Goal: Download file/media: Obtain a digital file from the website

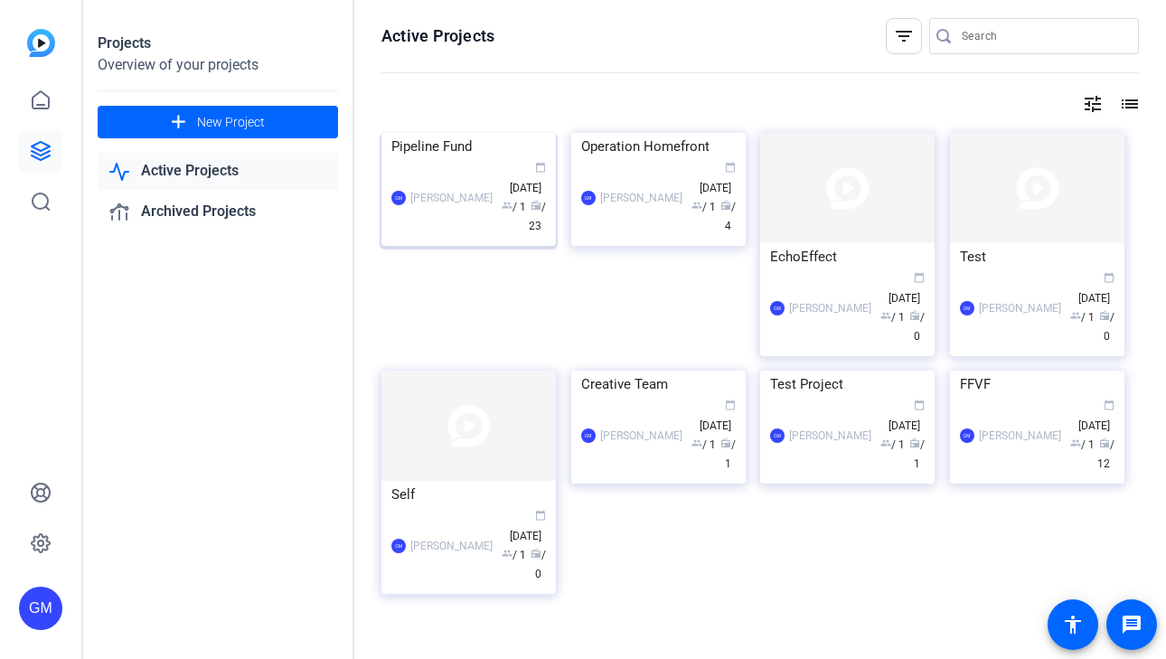
click at [446, 160] on div "Pipeline Fund" at bounding box center [468, 146] width 155 height 27
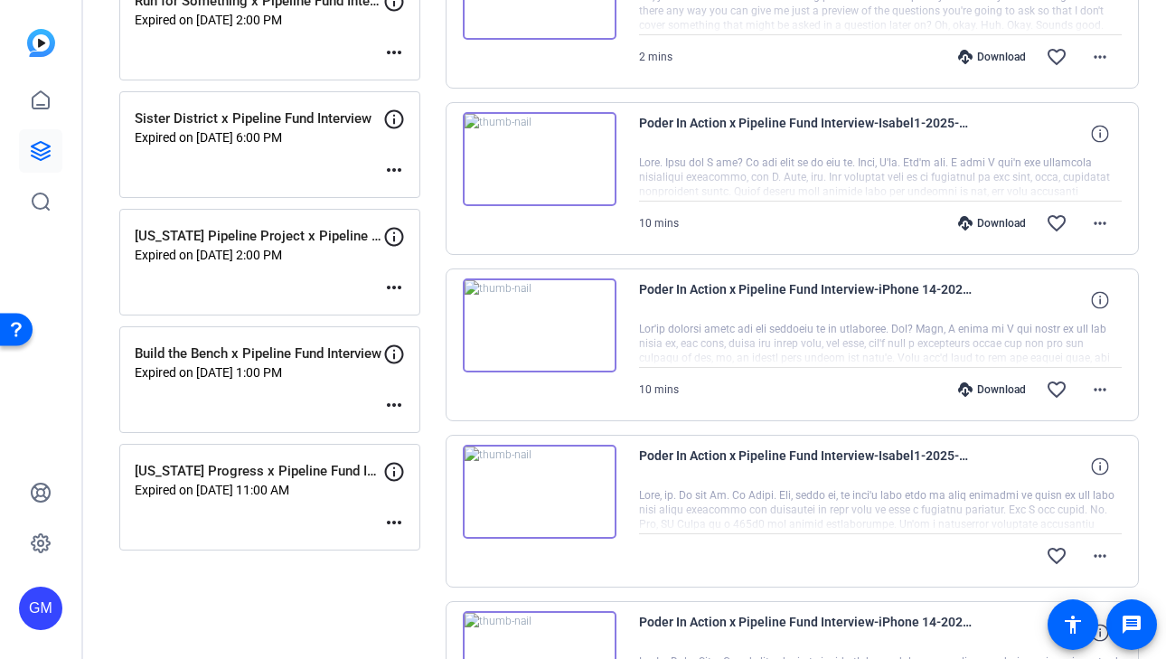
scroll to position [1341, 0]
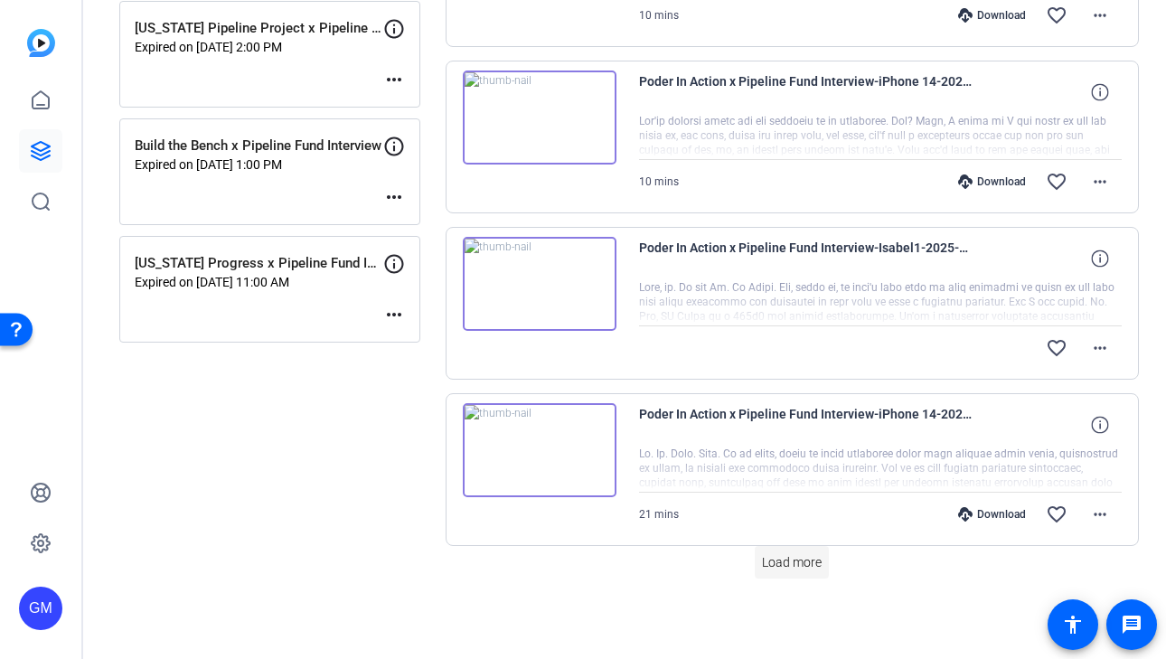
click at [811, 559] on span "Load more" at bounding box center [792, 562] width 60 height 19
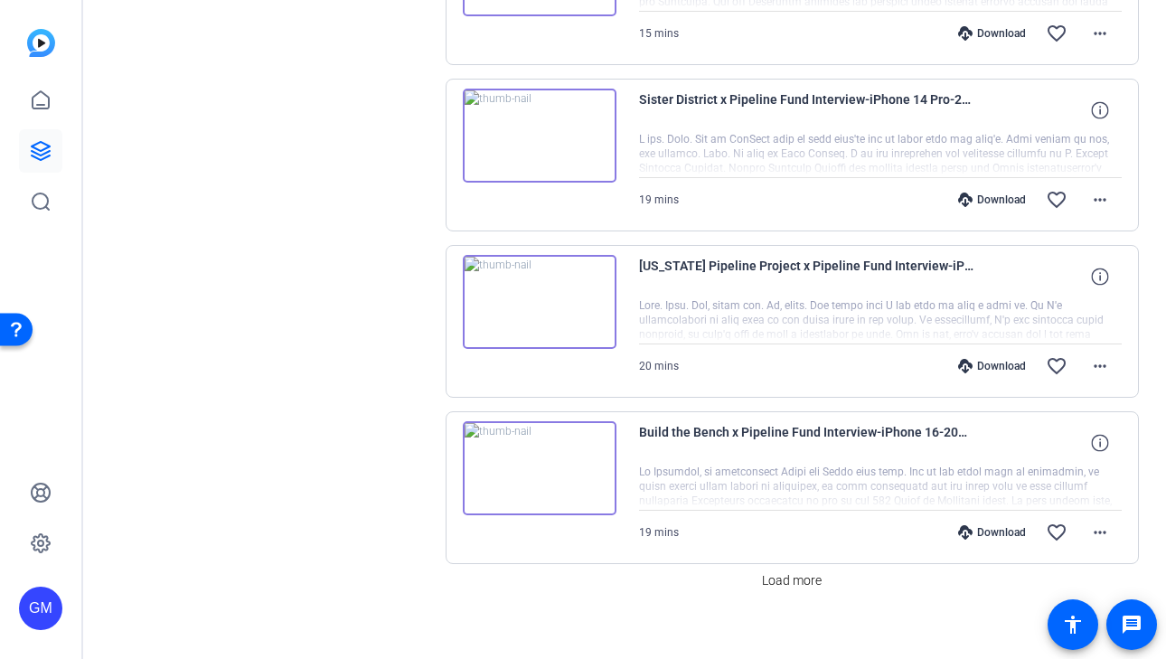
scroll to position [3004, 0]
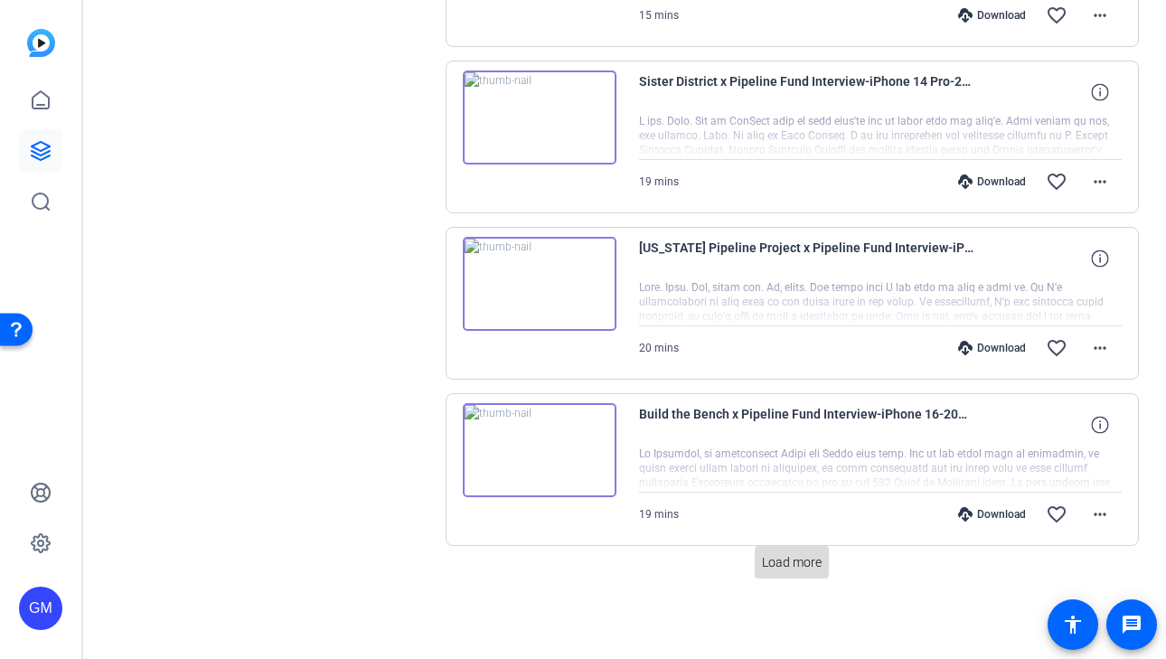
click at [806, 559] on span "Load more" at bounding box center [792, 562] width 60 height 19
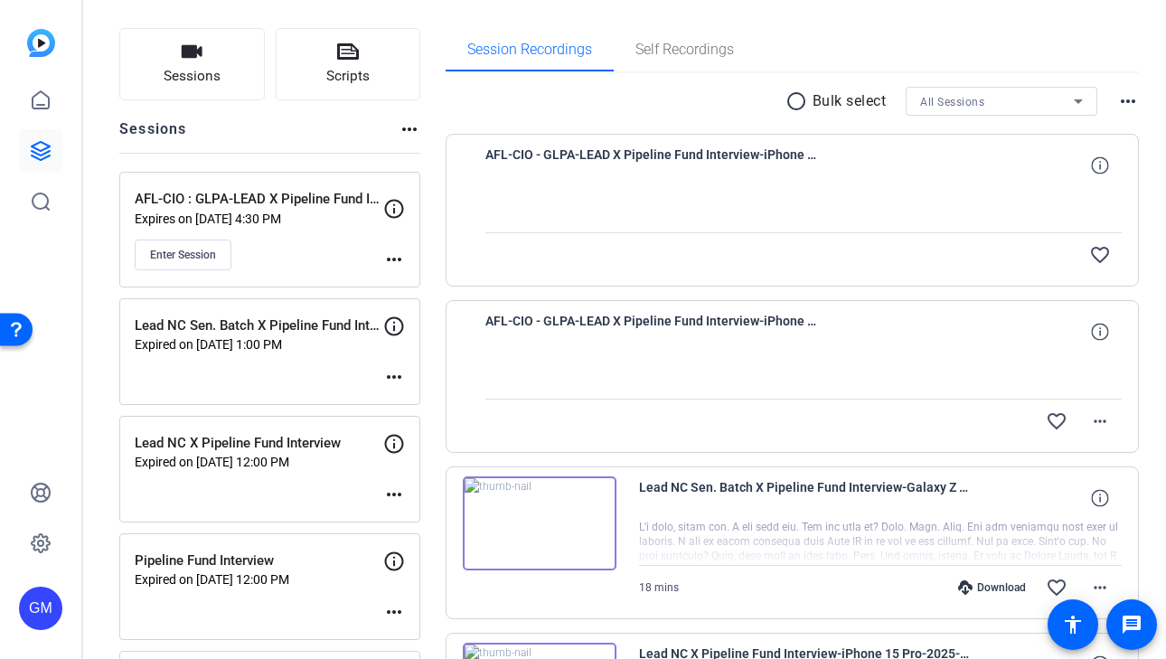
scroll to position [387, 0]
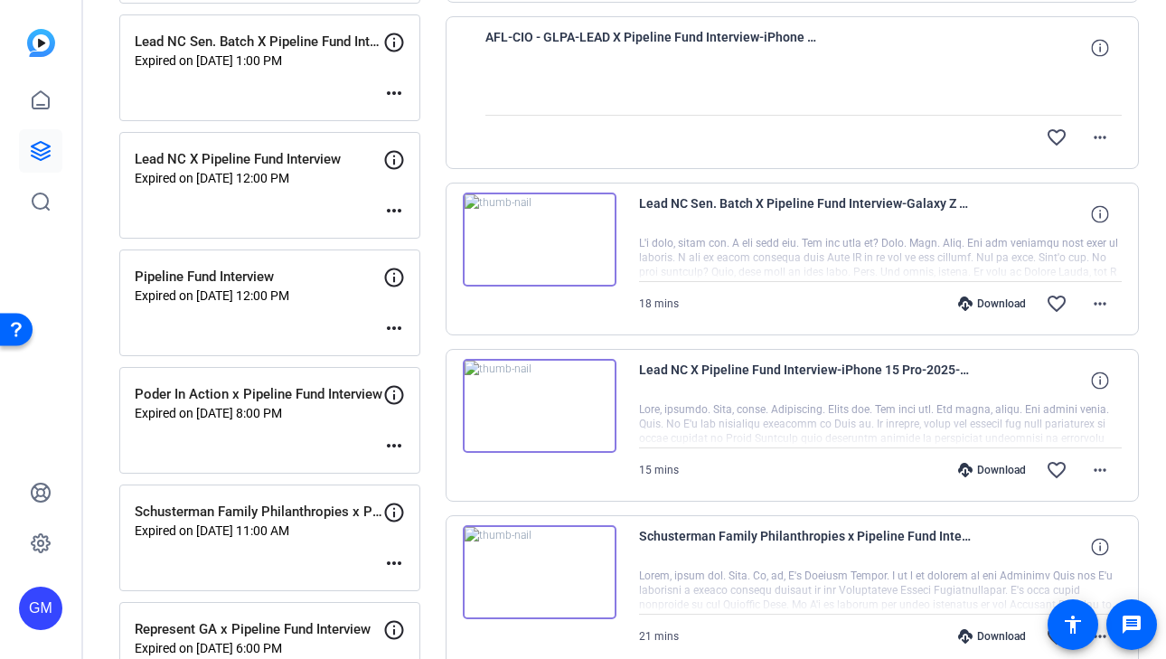
click at [1008, 297] on div "Download" at bounding box center [992, 303] width 86 height 14
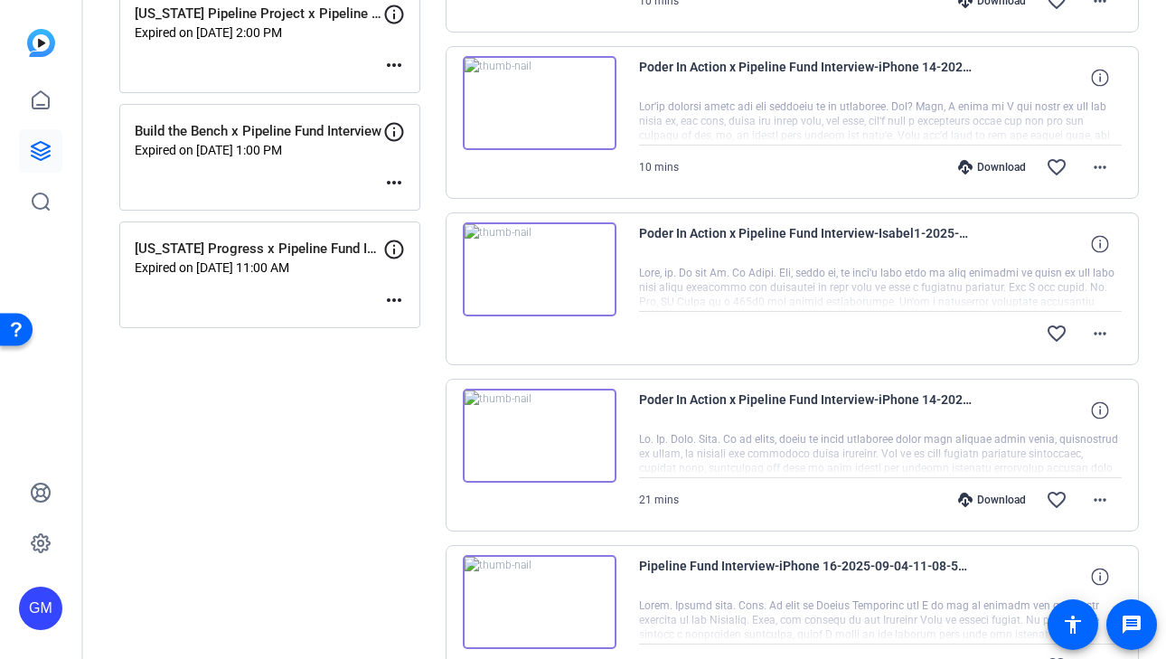
scroll to position [1306, 0]
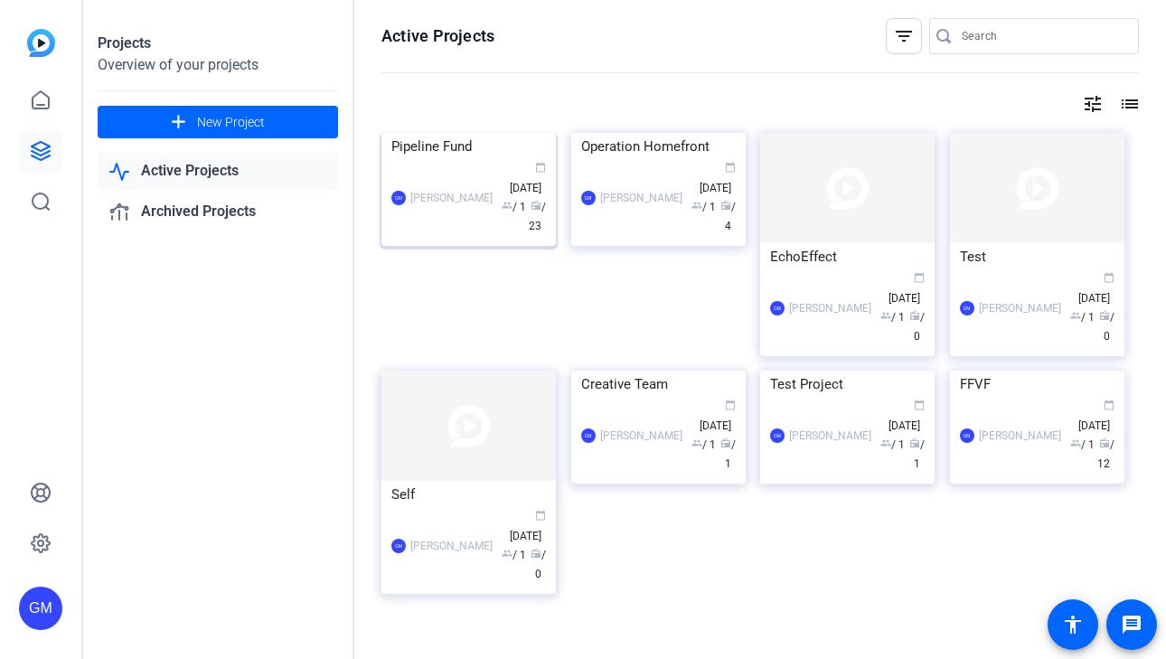
click at [401, 133] on img at bounding box center [468, 133] width 174 height 0
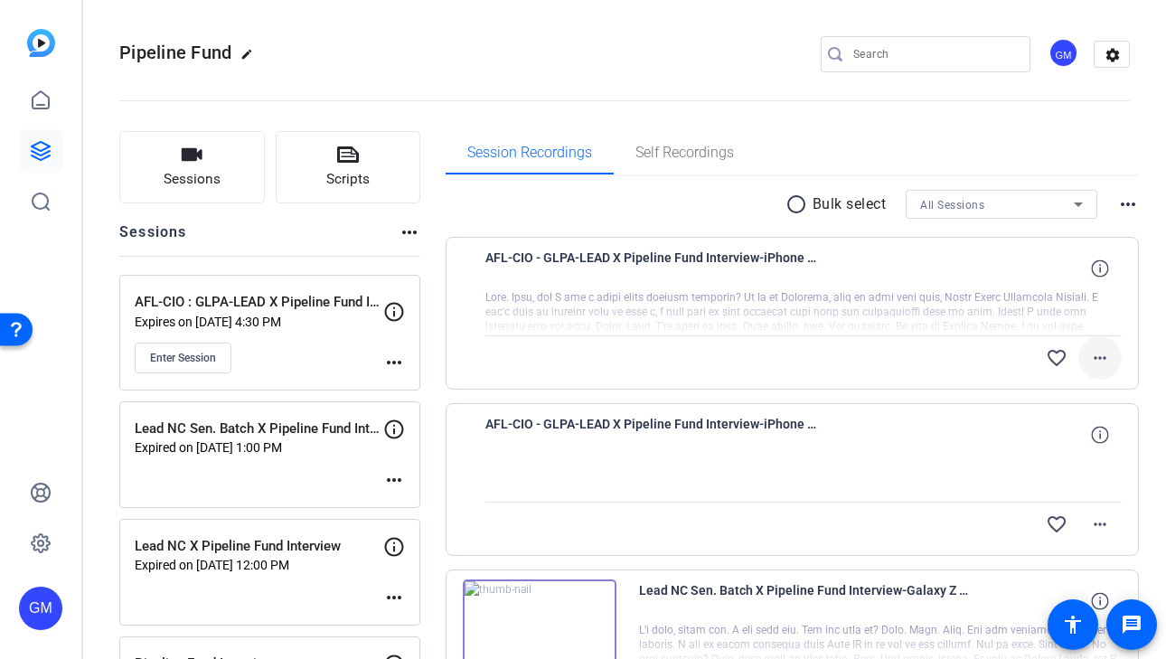
click at [1100, 364] on span at bounding box center [1099, 357] width 43 height 43
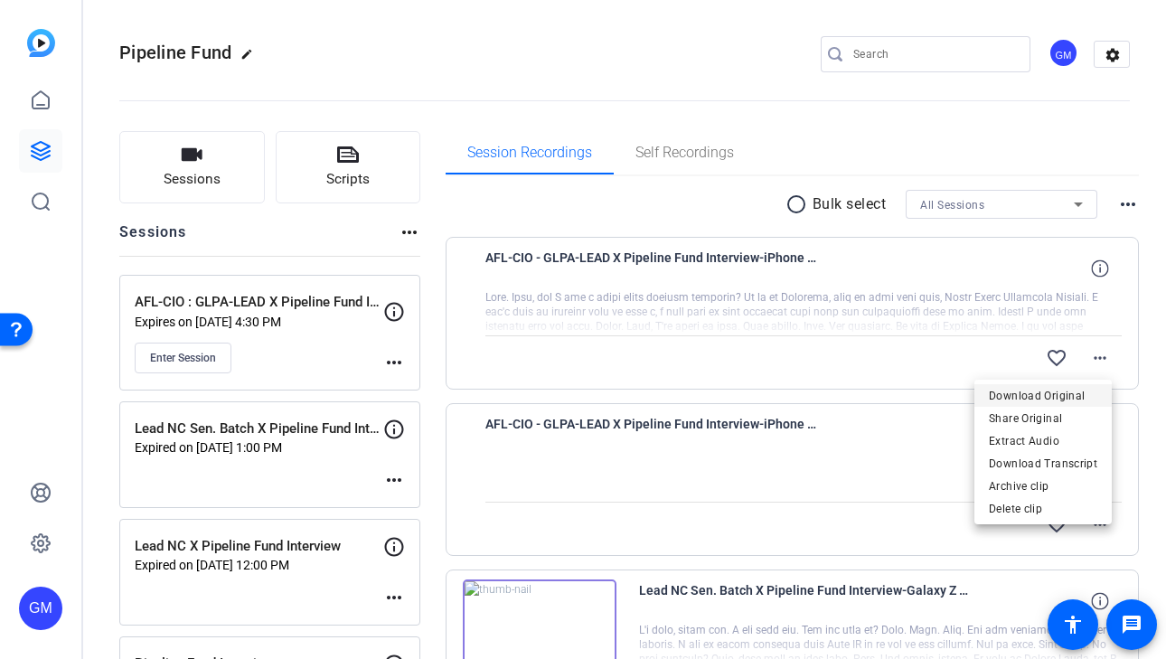
click at [1086, 388] on span "Download Original" at bounding box center [1043, 396] width 108 height 22
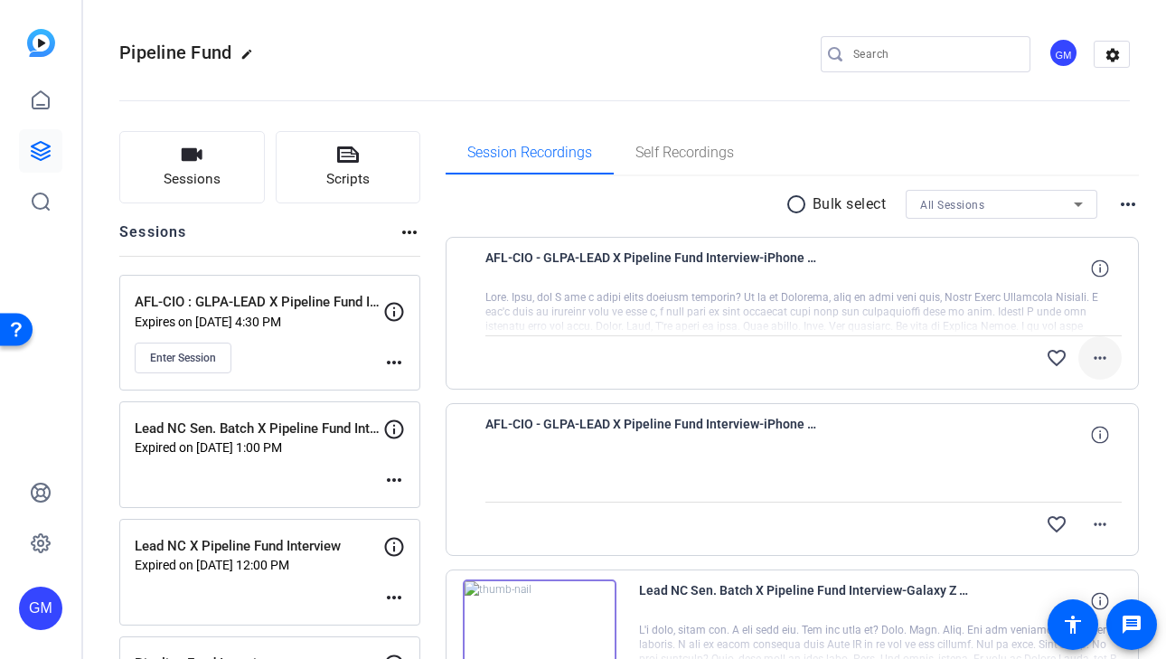
click at [1104, 359] on span at bounding box center [1099, 357] width 43 height 43
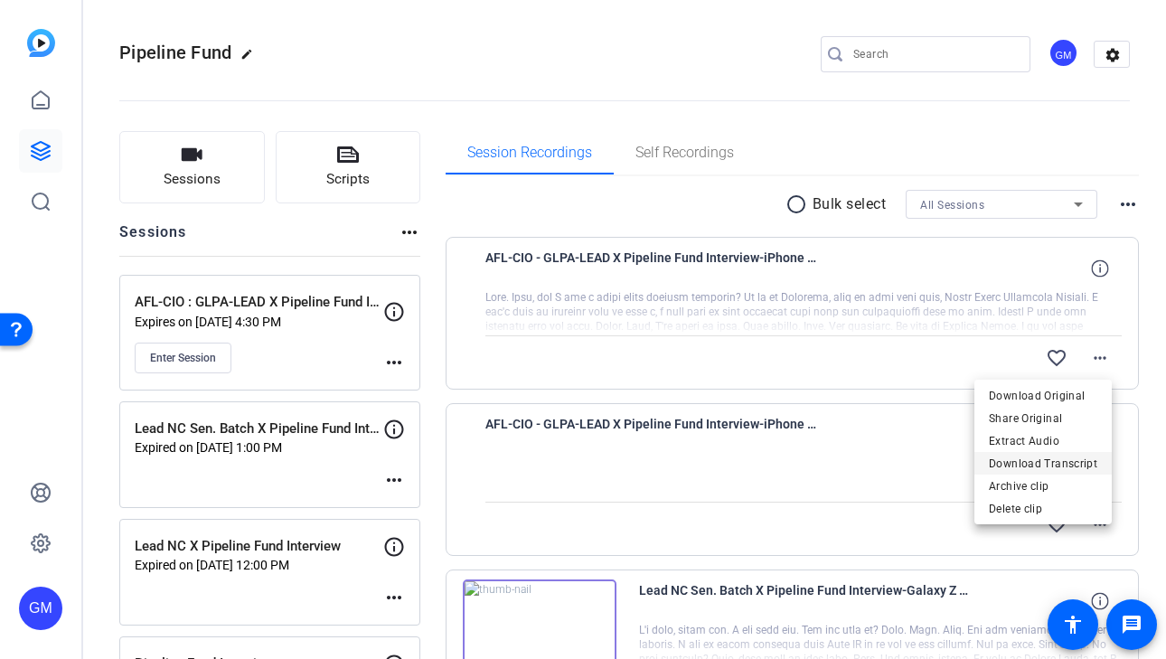
click at [1071, 466] on span "Download Transcript" at bounding box center [1043, 464] width 108 height 22
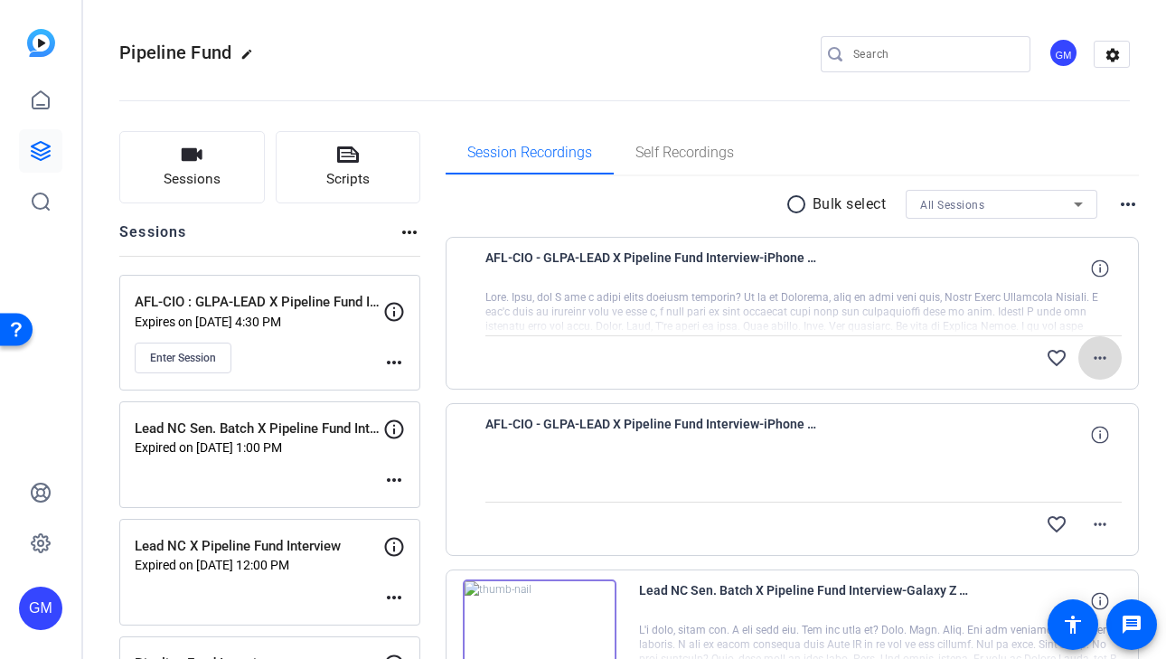
click at [1097, 360] on mat-icon "more_horiz" at bounding box center [1100, 358] width 22 height 22
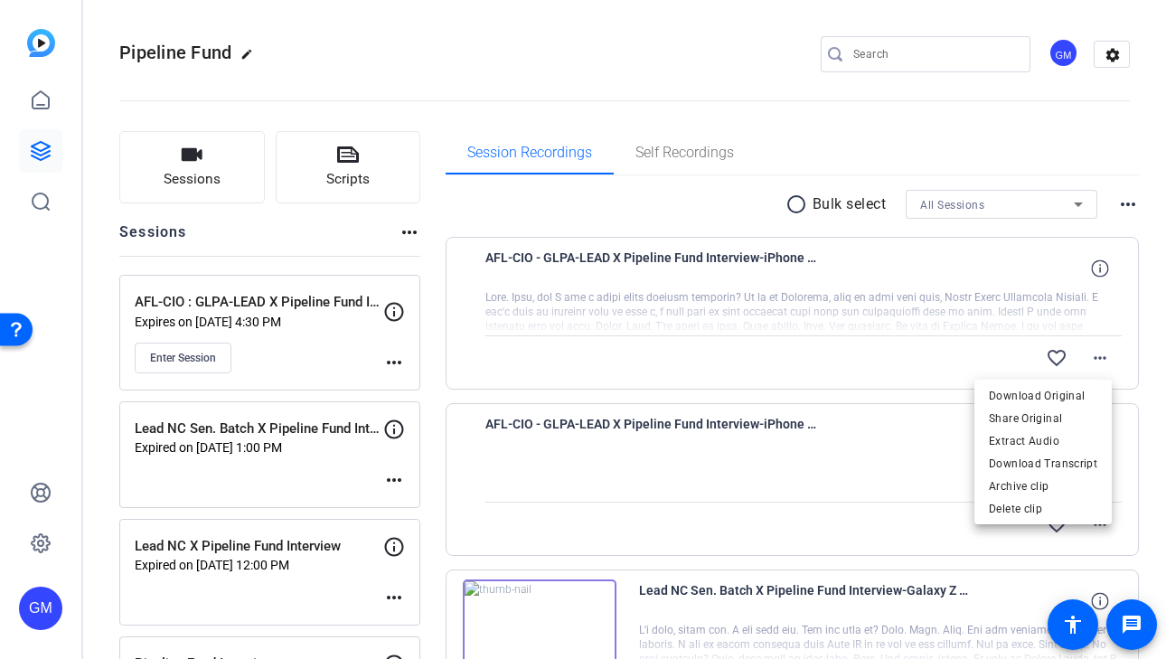
click at [846, 341] on div at bounding box center [583, 329] width 1166 height 659
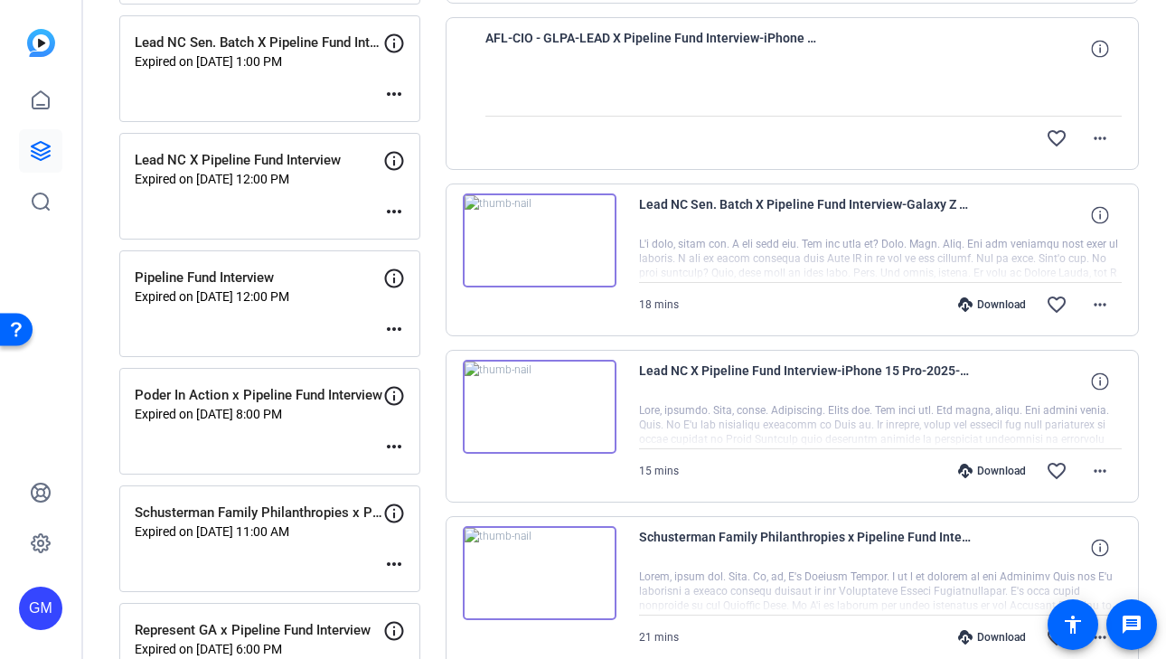
scroll to position [12, 0]
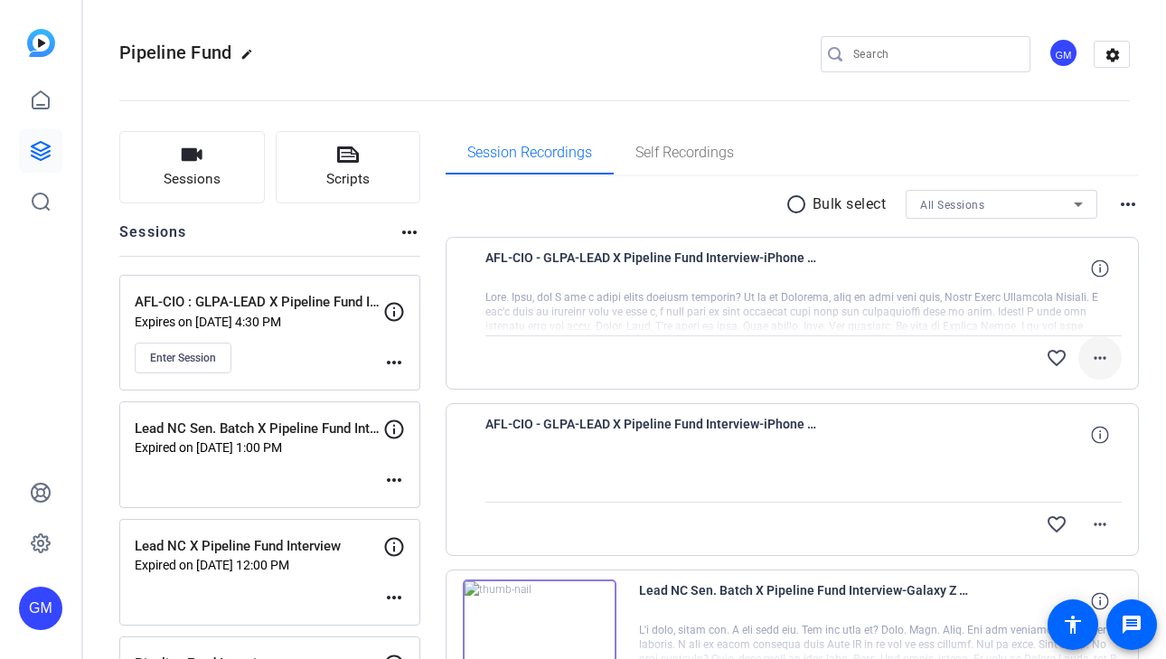
click at [1096, 357] on mat-icon "more_horiz" at bounding box center [1100, 358] width 22 height 22
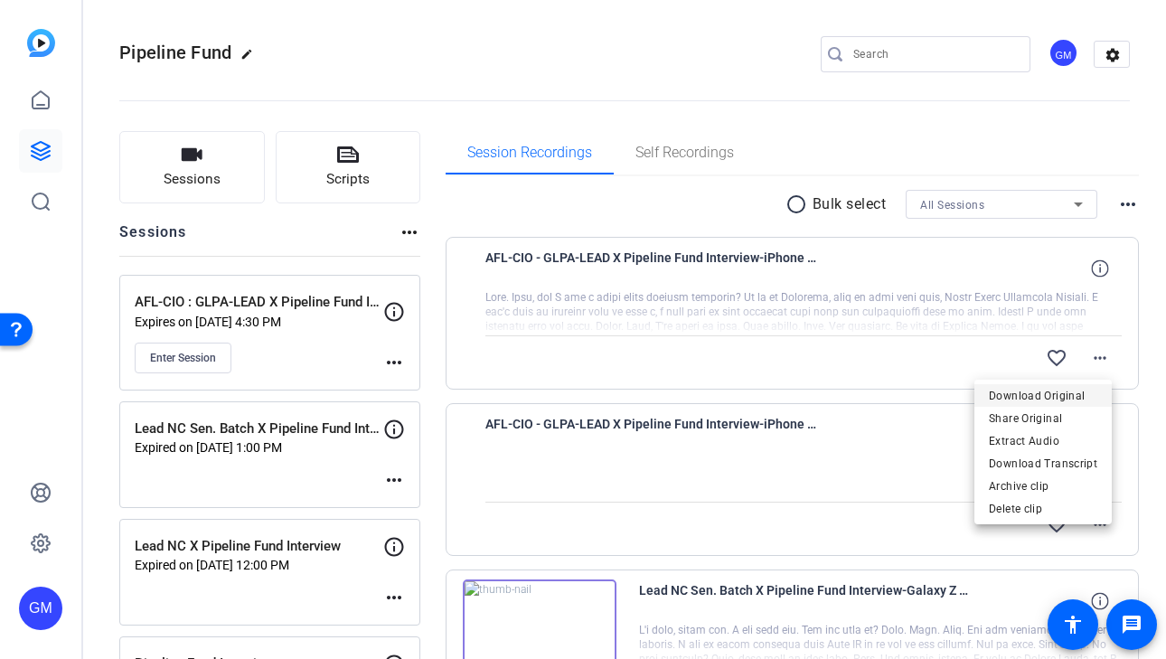
click at [1079, 391] on span "Download Original" at bounding box center [1043, 396] width 108 height 22
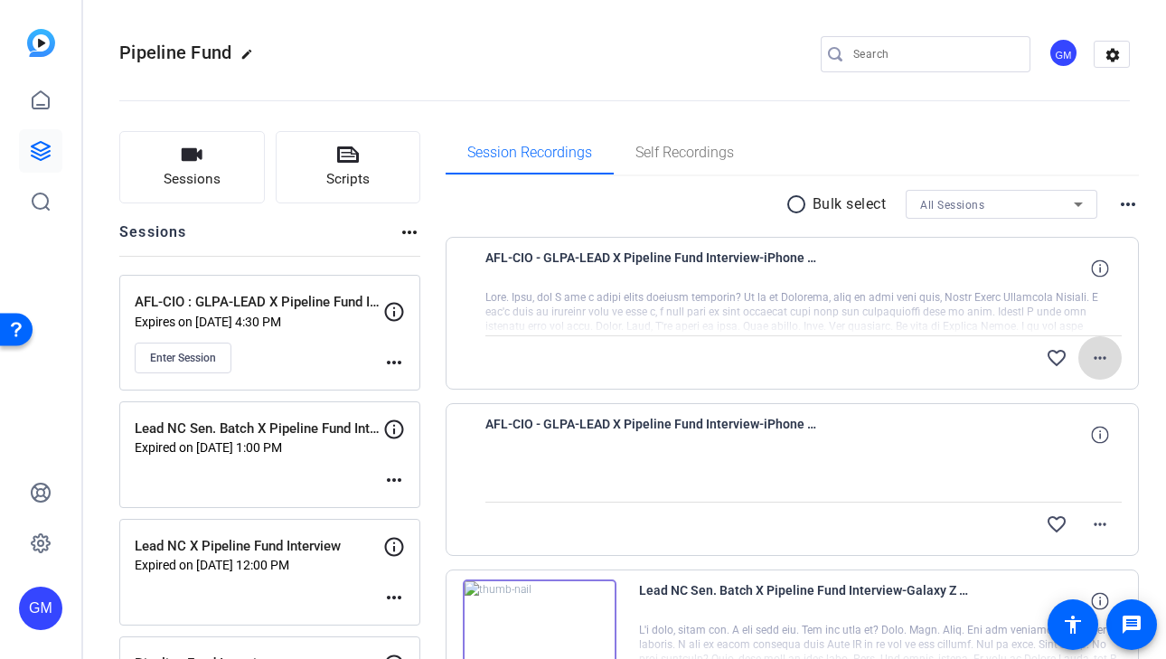
click at [1094, 355] on mat-icon "more_horiz" at bounding box center [1100, 358] width 22 height 22
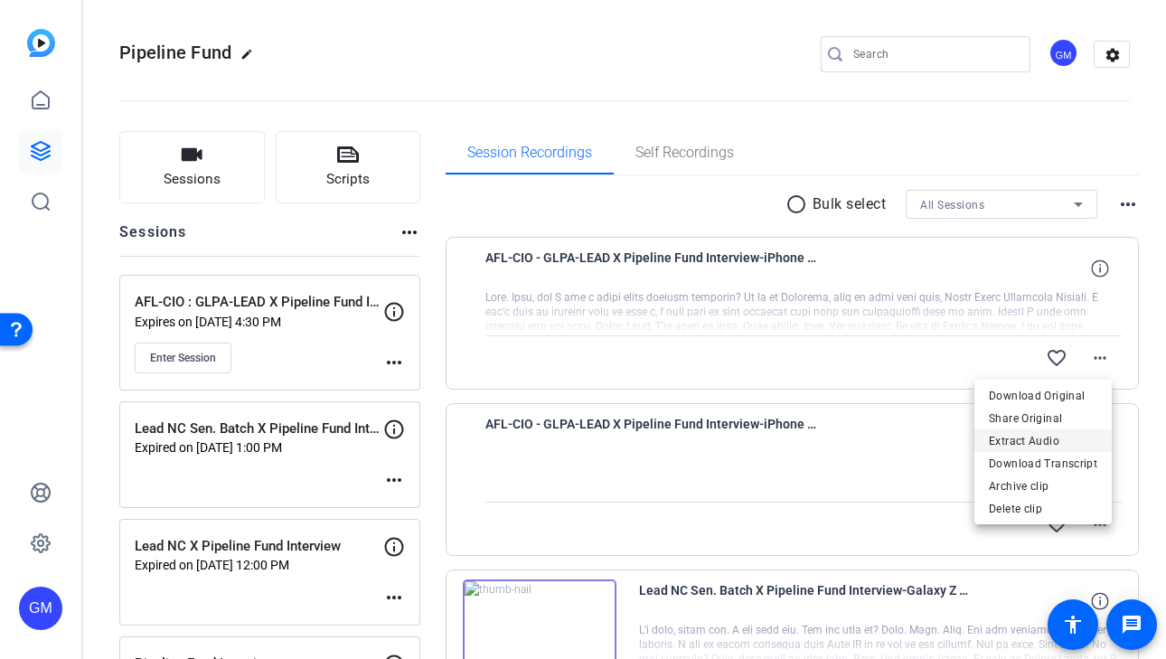
click at [1029, 445] on span "Extract Audio" at bounding box center [1043, 441] width 108 height 22
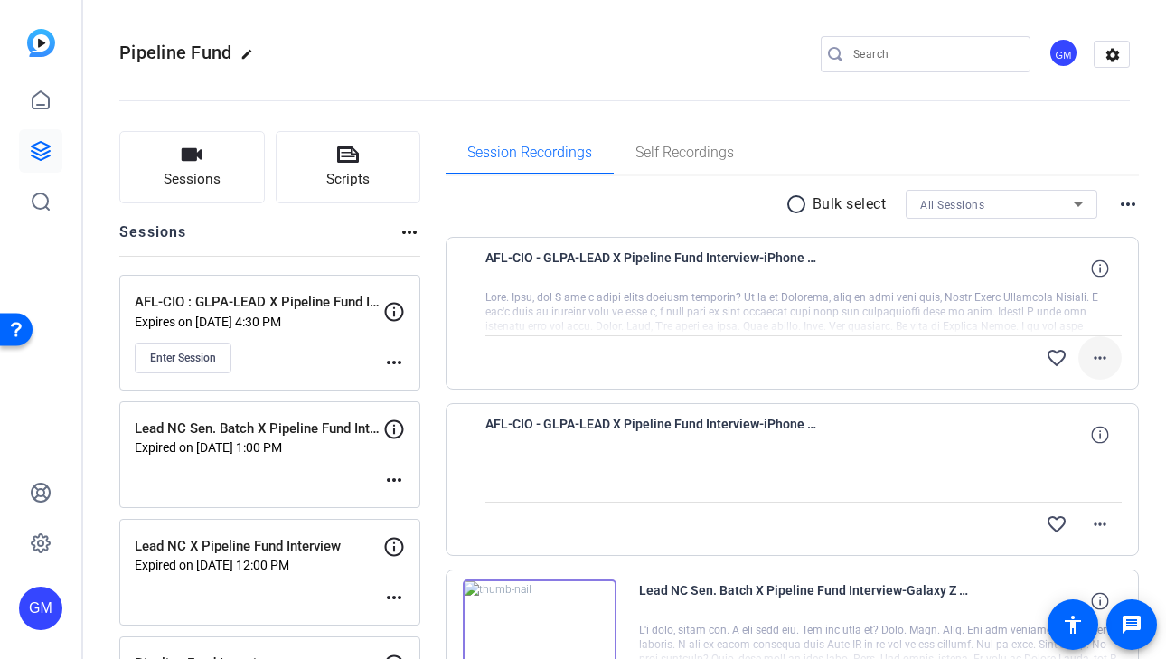
click at [1091, 360] on mat-icon "more_horiz" at bounding box center [1100, 358] width 22 height 22
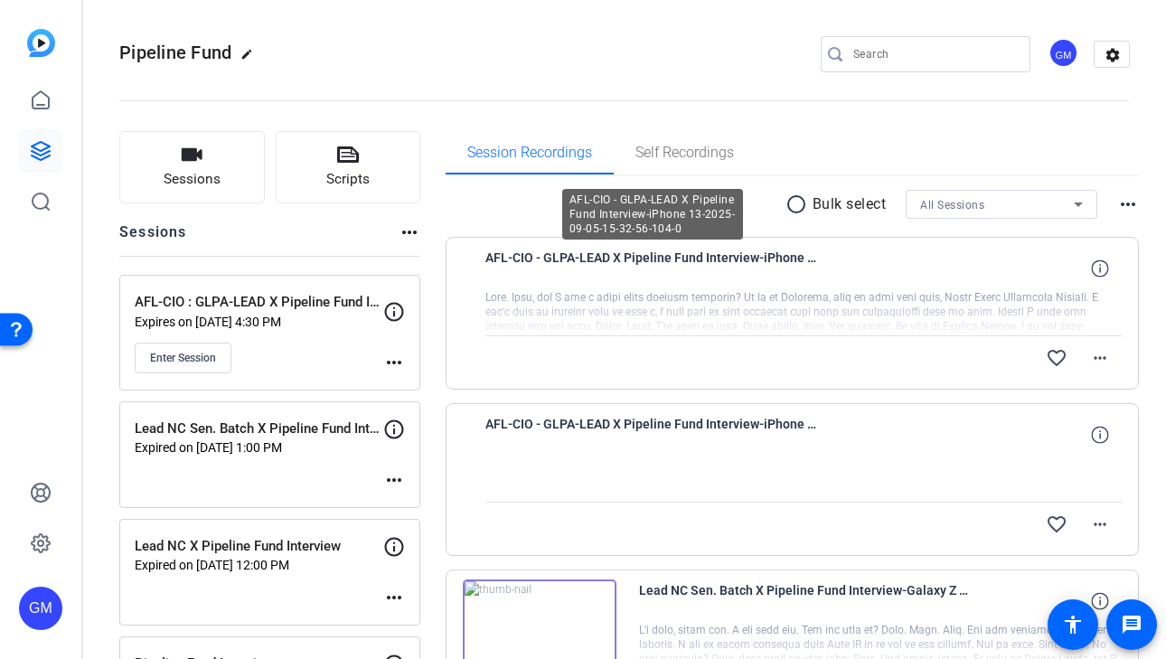
click at [712, 255] on span "AFL-CIO - GLPA-LEAD X Pipeline Fund Interview-iPhone 13-2025-09-05-15-32-56-104…" at bounding box center [652, 268] width 334 height 43
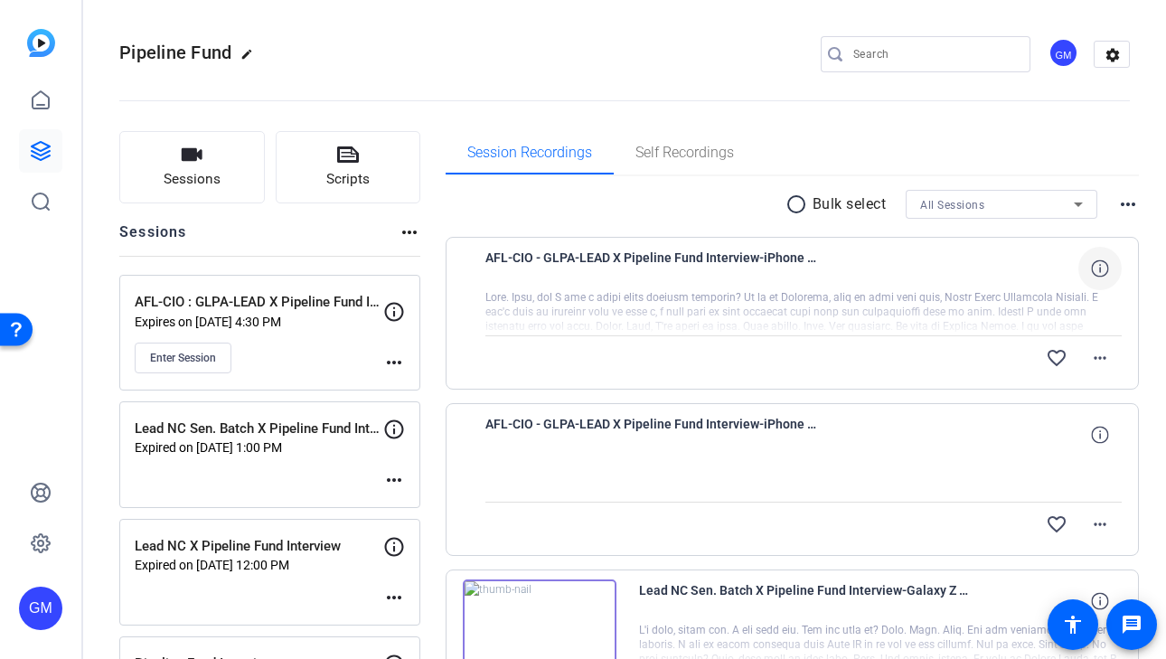
click at [1100, 268] on span at bounding box center [1099, 268] width 43 height 43
click at [1092, 362] on mat-icon "more_horiz" at bounding box center [1100, 358] width 22 height 22
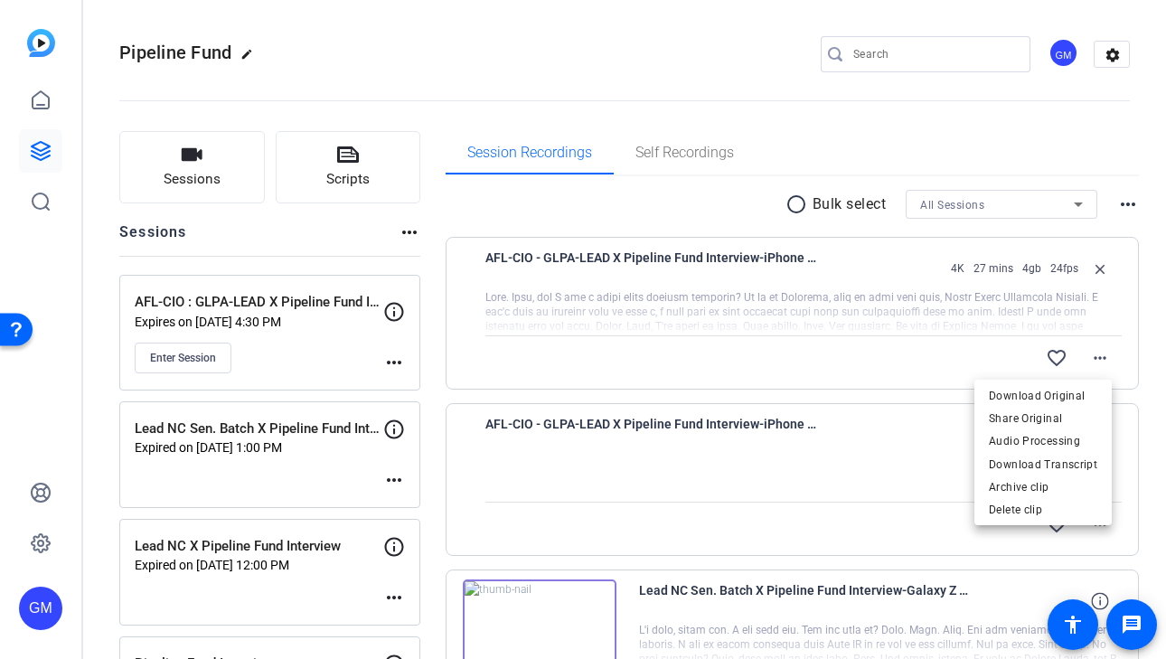
click at [913, 439] on div at bounding box center [583, 329] width 1166 height 659
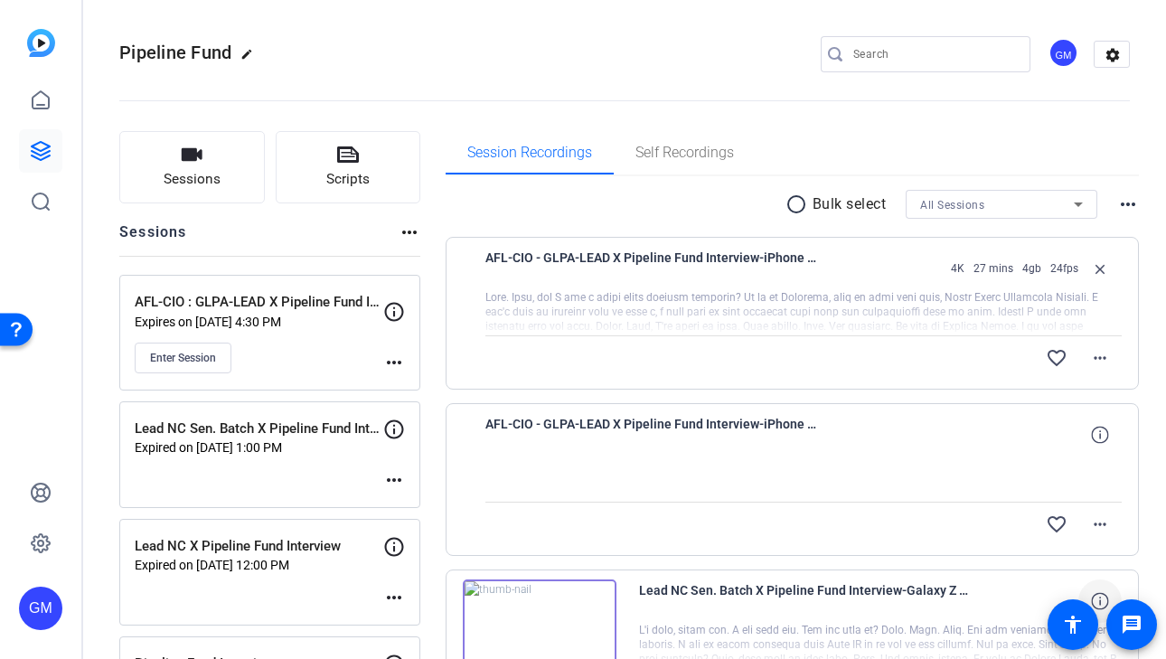
click at [1091, 592] on icon at bounding box center [1099, 600] width 17 height 17
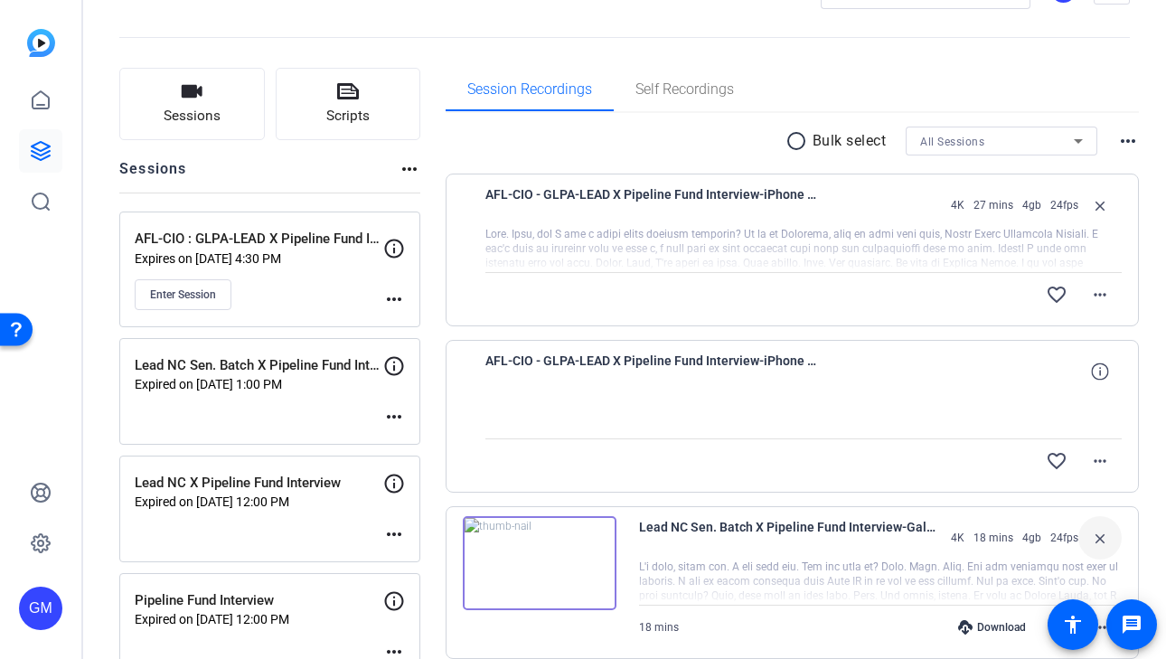
scroll to position [342, 0]
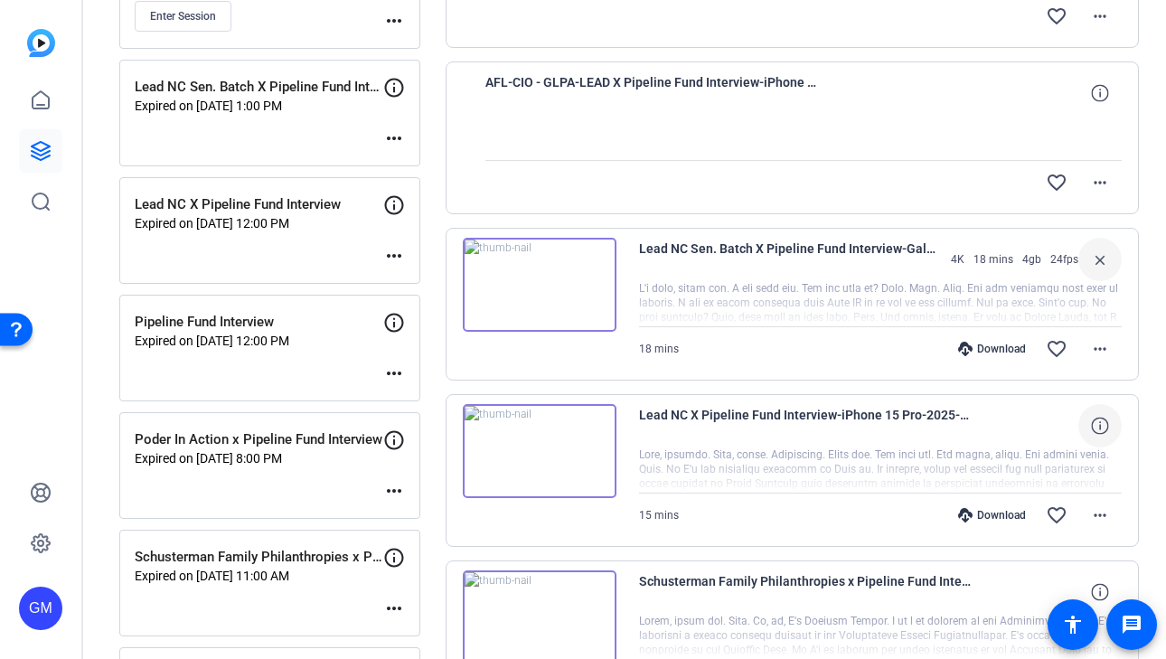
click at [1091, 424] on icon at bounding box center [1099, 425] width 17 height 17
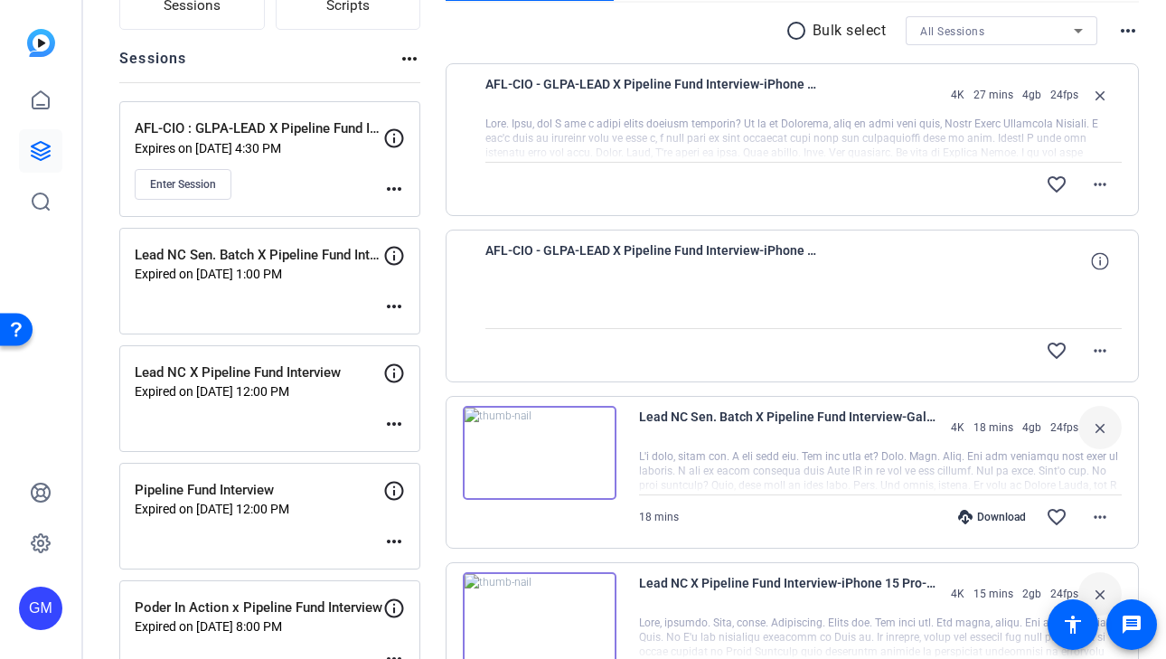
scroll to position [150, 0]
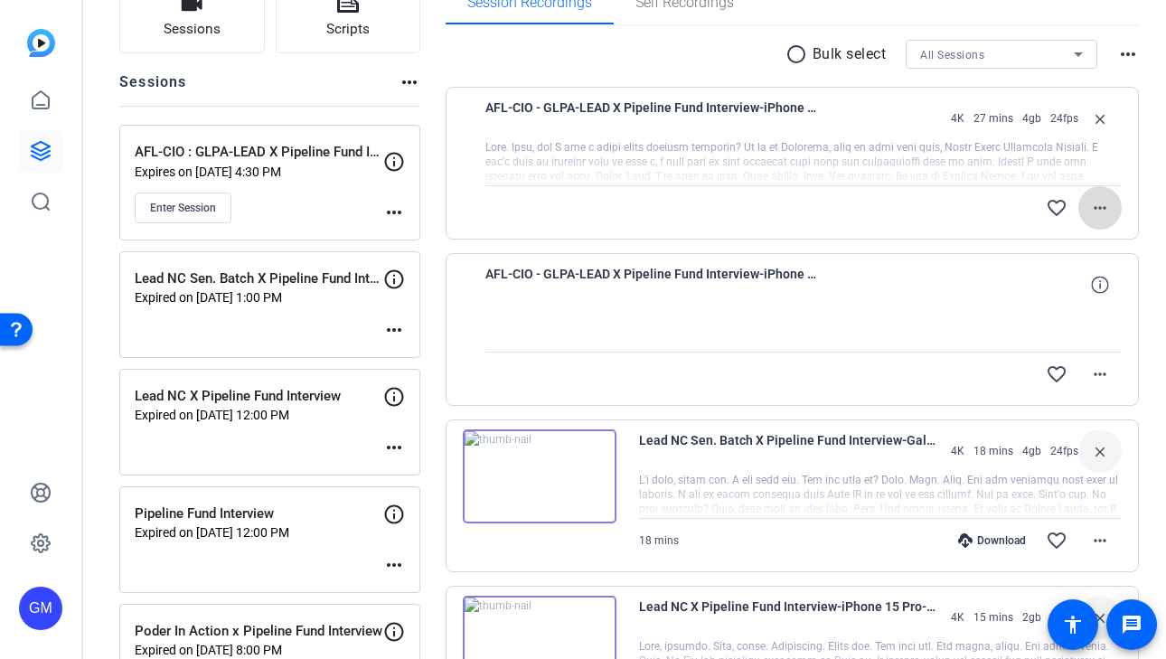
click at [1091, 215] on mat-icon "more_horiz" at bounding box center [1100, 208] width 22 height 22
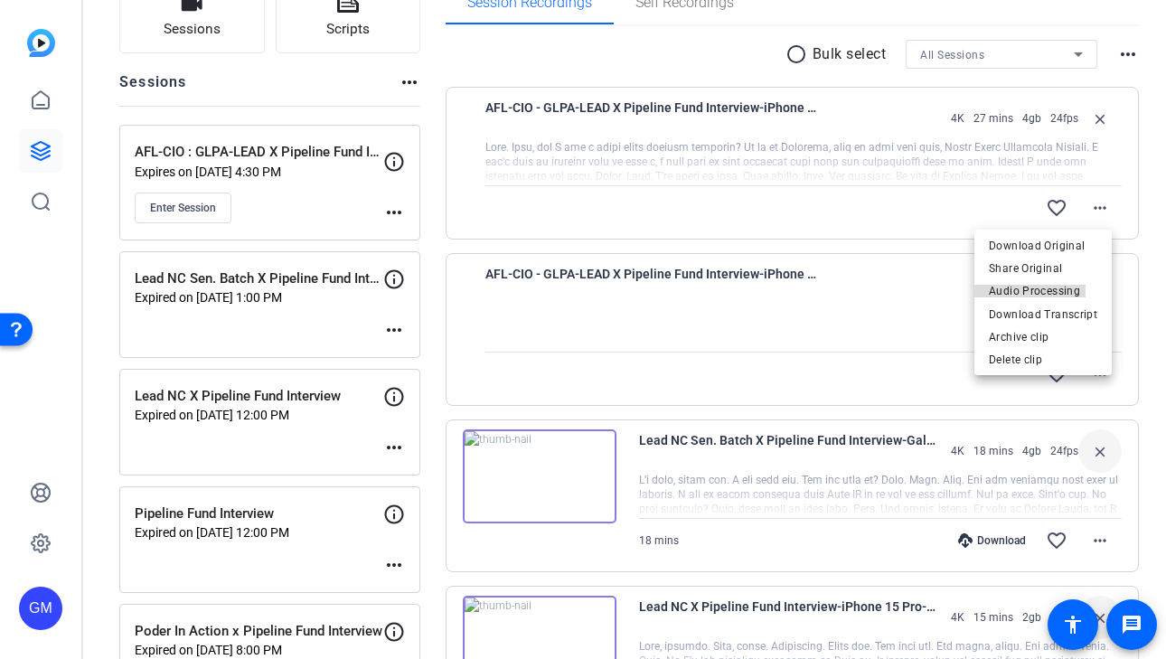
click at [1040, 289] on span "Audio Processing" at bounding box center [1034, 291] width 91 height 13
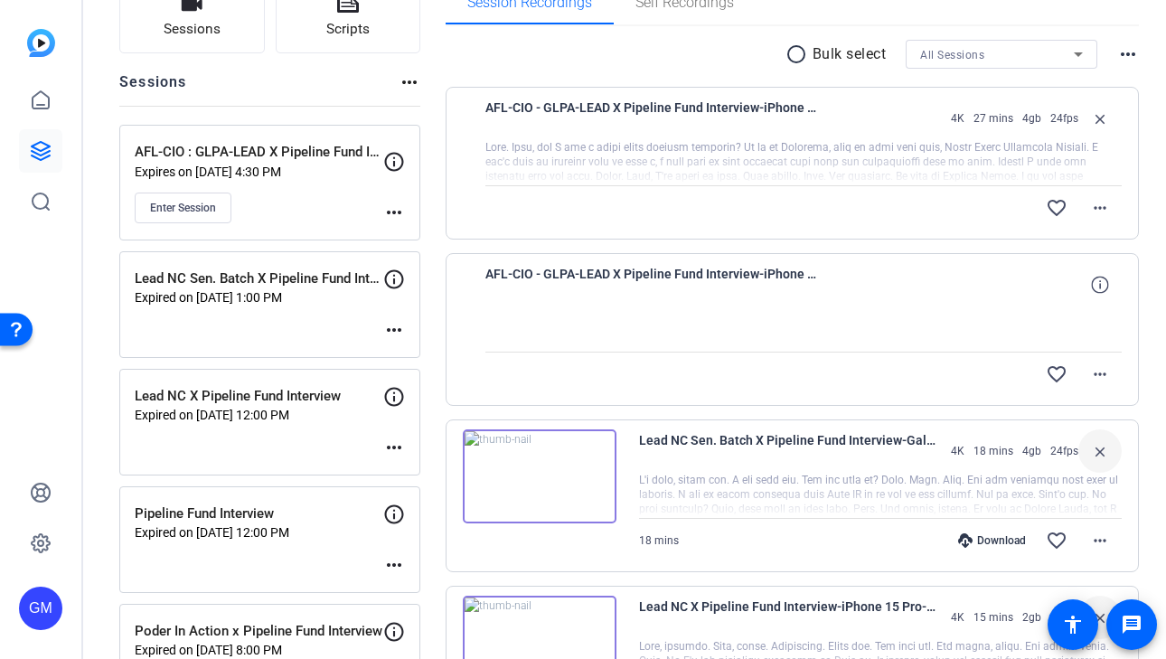
scroll to position [0, 0]
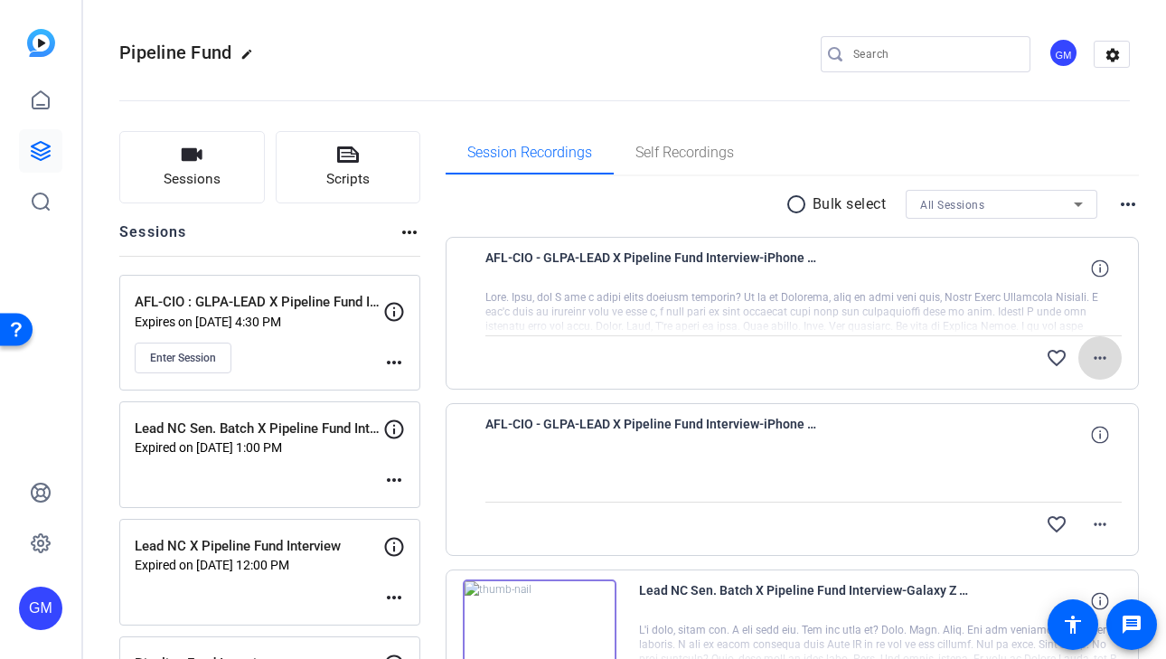
click at [1096, 349] on mat-icon "more_horiz" at bounding box center [1100, 358] width 22 height 22
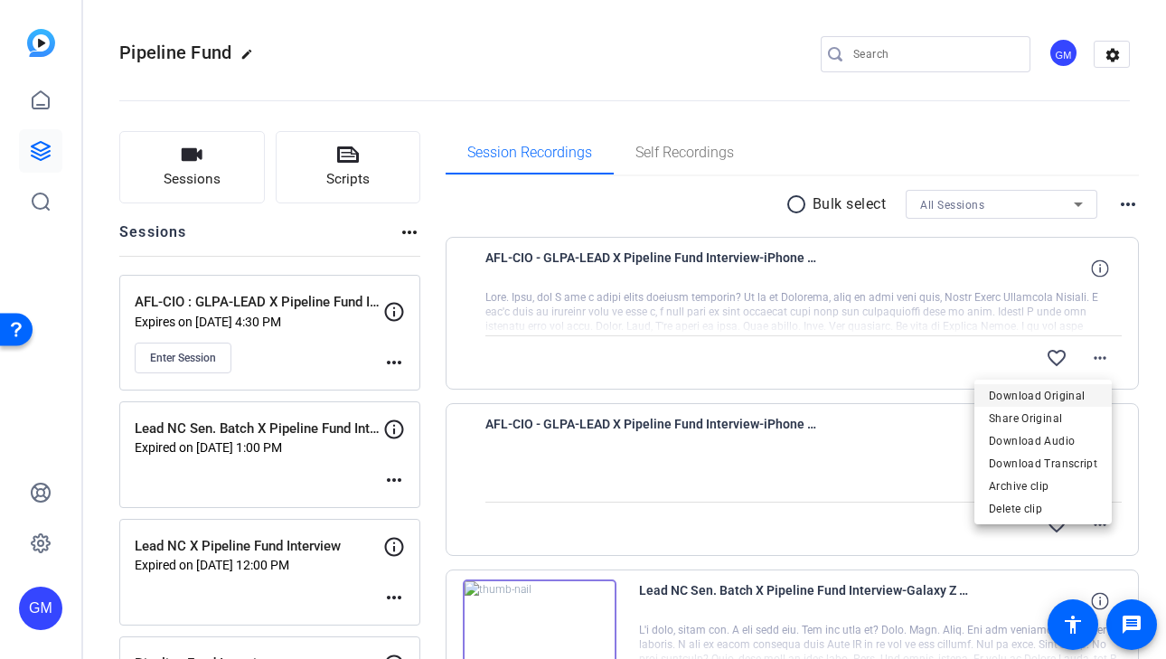
click at [1074, 396] on span "Download Original" at bounding box center [1043, 396] width 108 height 22
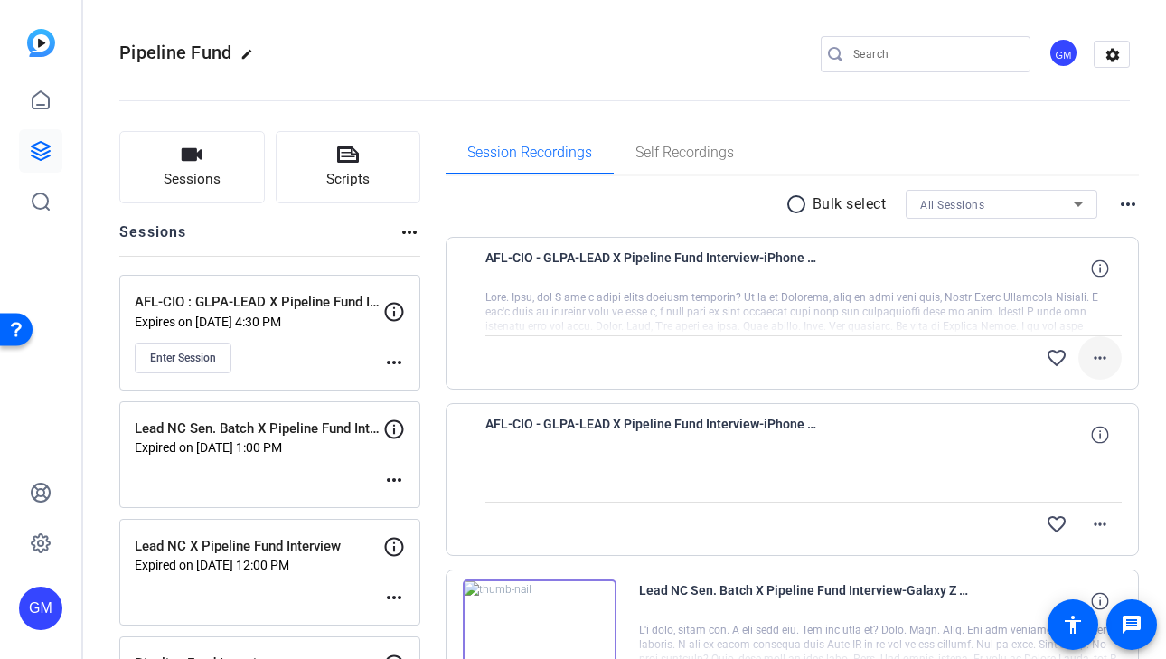
click at [1089, 366] on mat-icon "more_horiz" at bounding box center [1100, 358] width 22 height 22
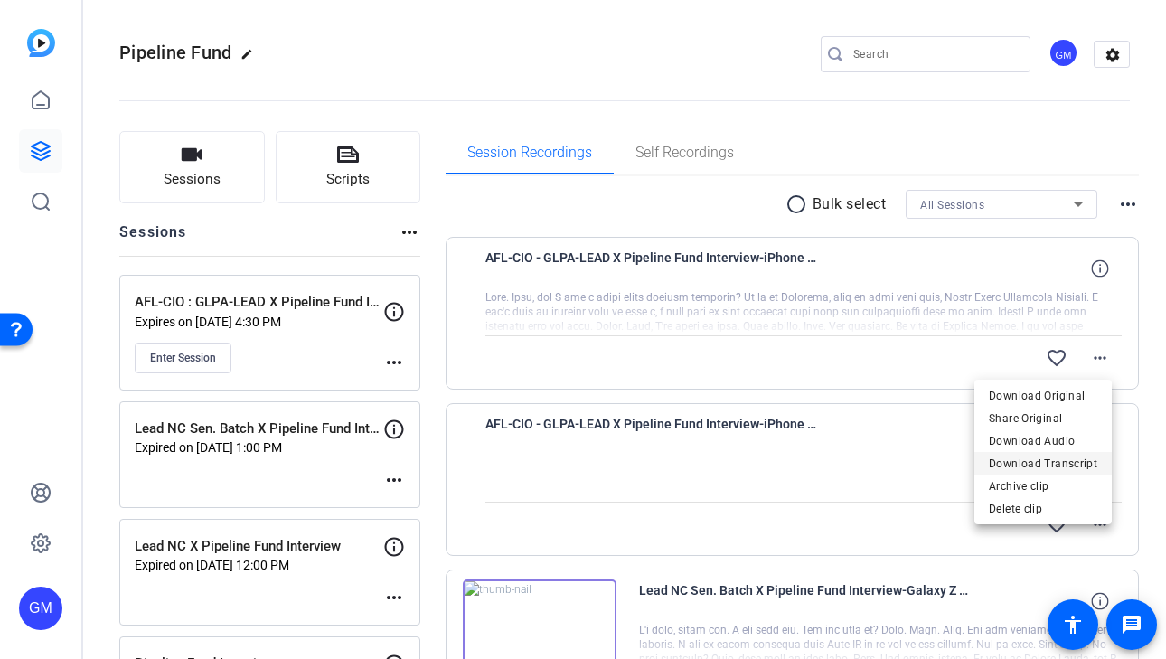
click at [1070, 464] on span "Download Transcript" at bounding box center [1043, 464] width 108 height 22
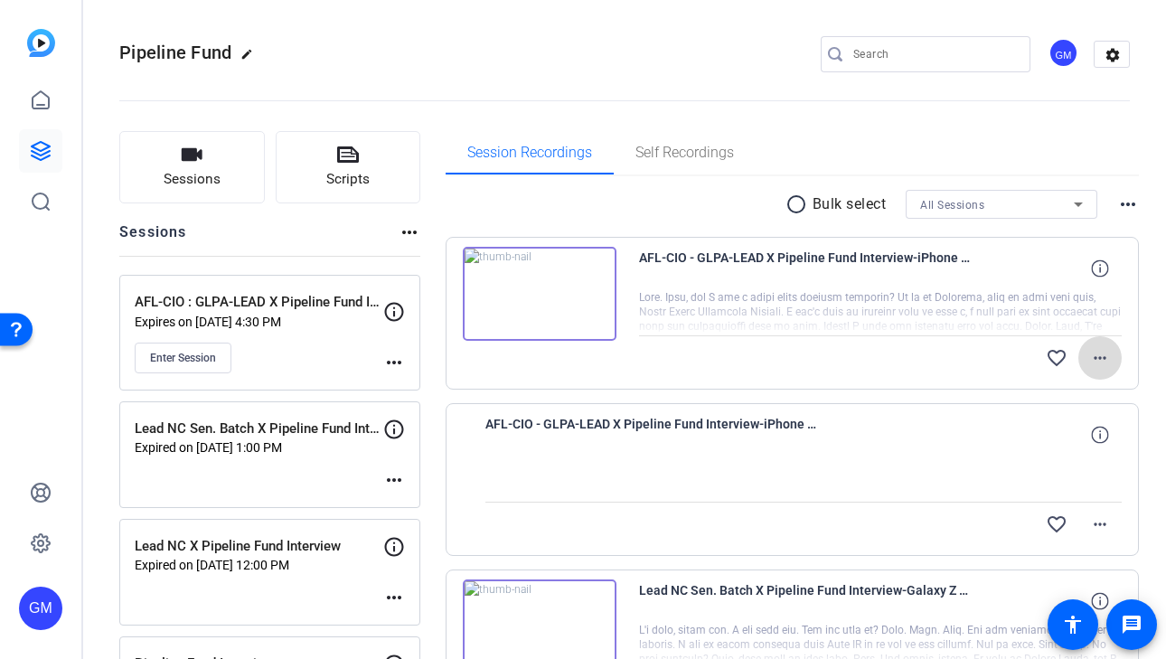
click at [1089, 356] on mat-icon "more_horiz" at bounding box center [1100, 358] width 22 height 22
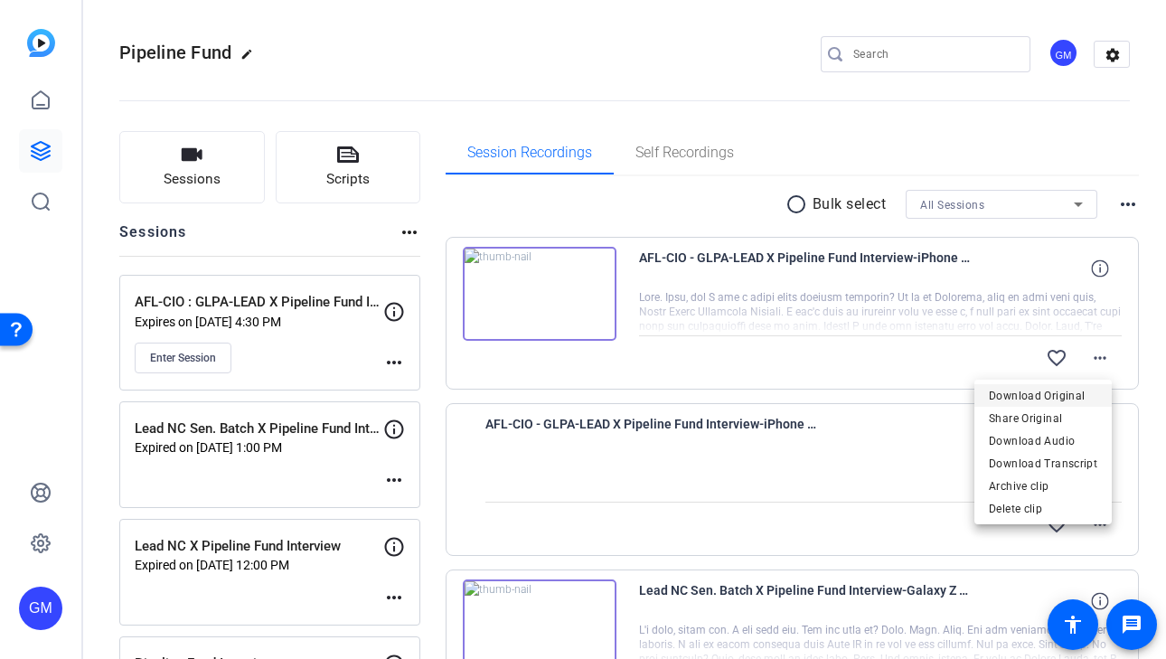
click at [1062, 393] on span "Download Original" at bounding box center [1043, 396] width 108 height 22
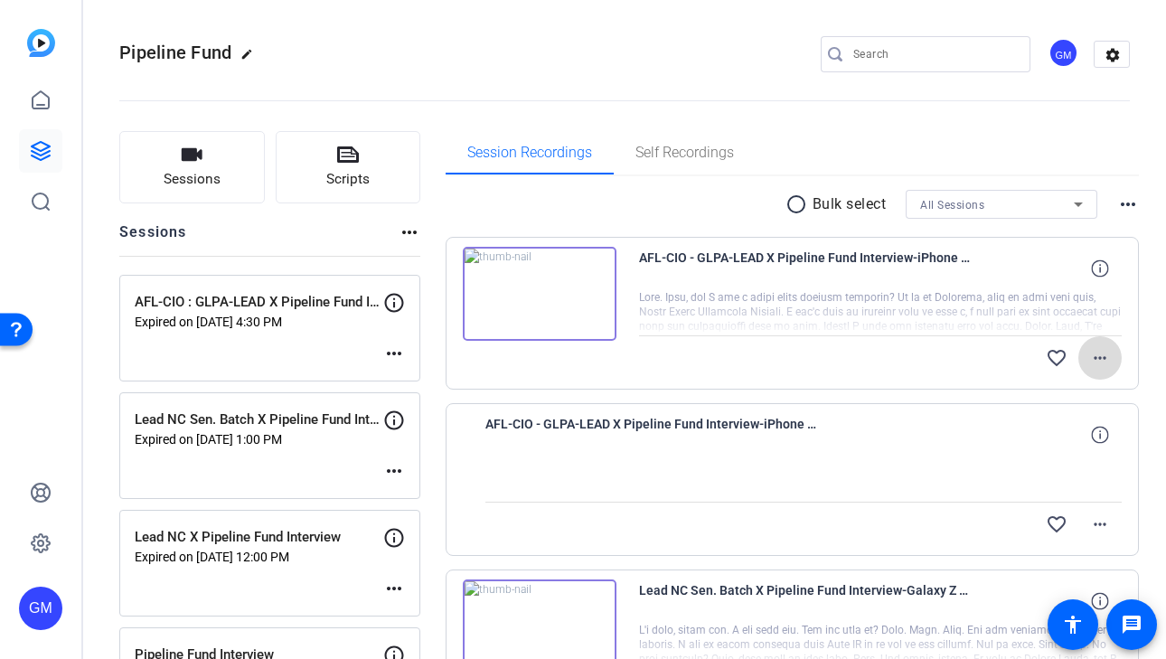
click at [1097, 363] on mat-icon "more_horiz" at bounding box center [1100, 358] width 22 height 22
